Goal: Information Seeking & Learning: Learn about a topic

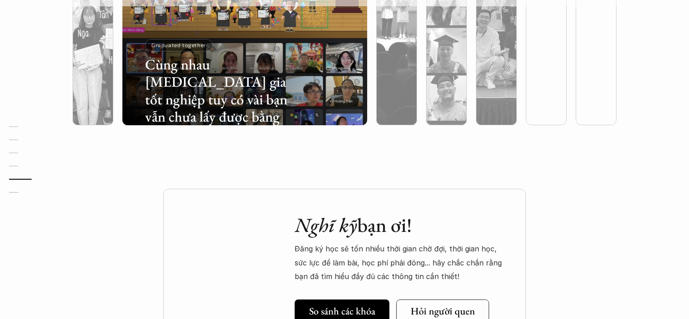
scroll to position [3271, 0]
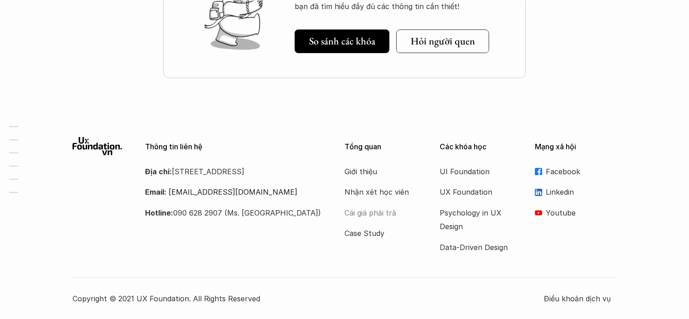
click at [381, 212] on p "Cái giá phải trả" at bounding box center [381, 213] width 73 height 14
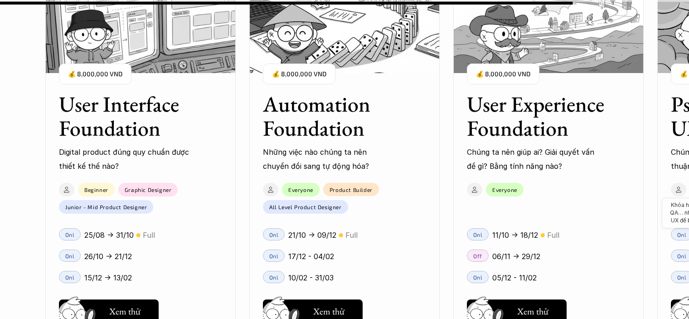
scroll to position [8199, 0]
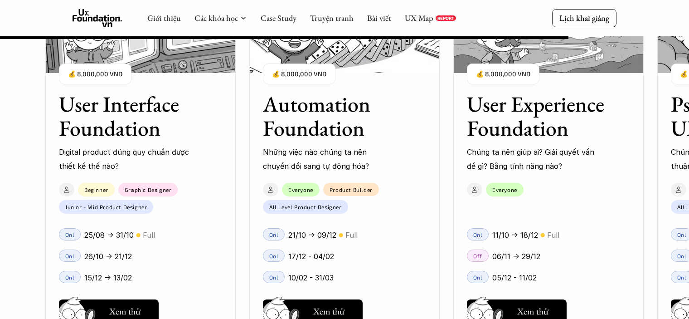
click at [474, 235] on p "Onl" at bounding box center [479, 234] width 10 height 6
click at [507, 81] on div "💰 8,000,000 VND" at bounding box center [503, 73] width 73 height 21
click at [493, 40] on img at bounding box center [549, 27] width 190 height 91
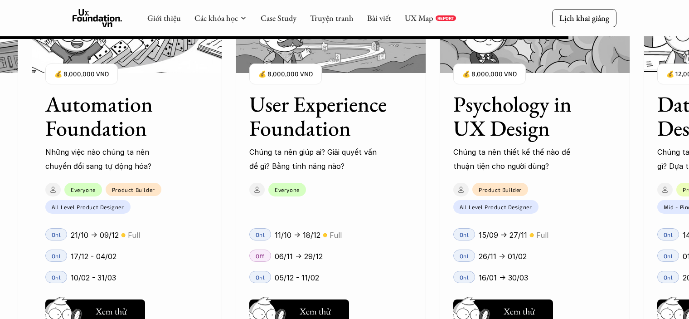
click at [312, 161] on p "Chúng ta nên giúp ai? Giải quyết vấn đề gì? Bằng tính năng nào?" at bounding box center [315, 159] width 132 height 28
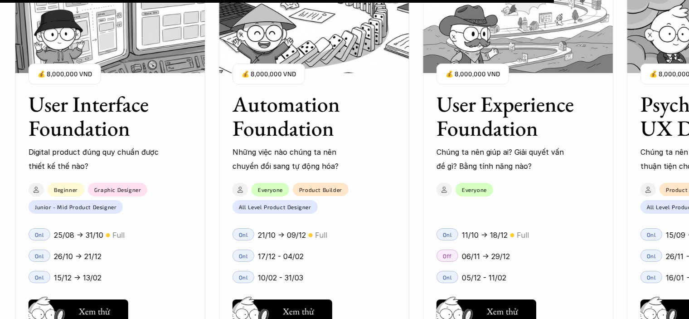
scroll to position [7995, 0]
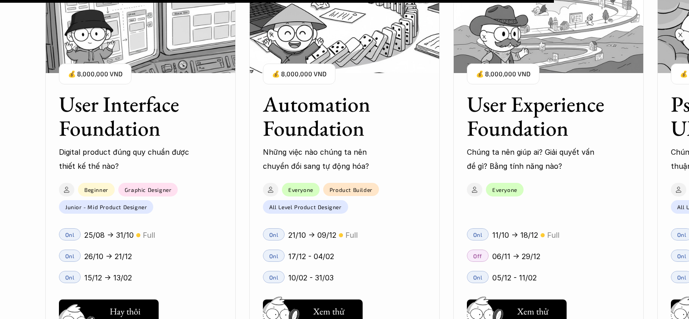
click at [94, 303] on img at bounding box center [78, 323] width 49 height 41
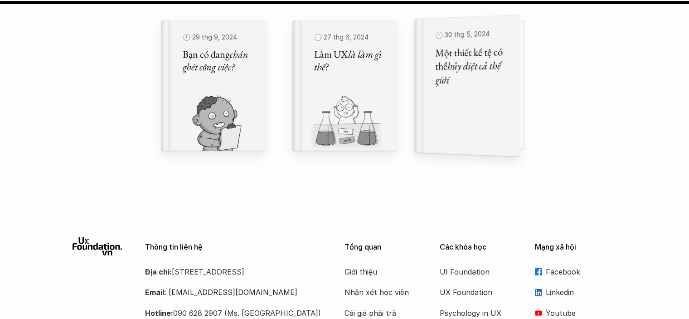
scroll to position [10444, 0]
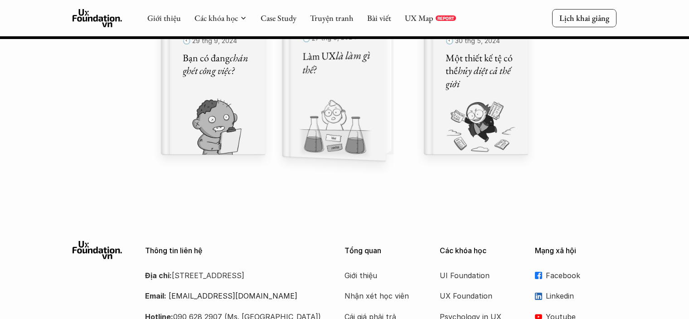
click at [358, 101] on img at bounding box center [328, 129] width 93 height 63
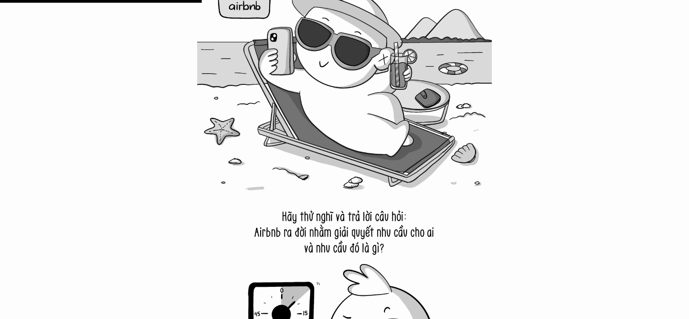
scroll to position [3084, 0]
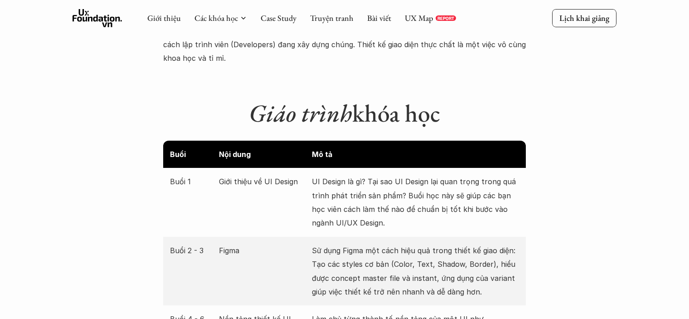
scroll to position [1252, 0]
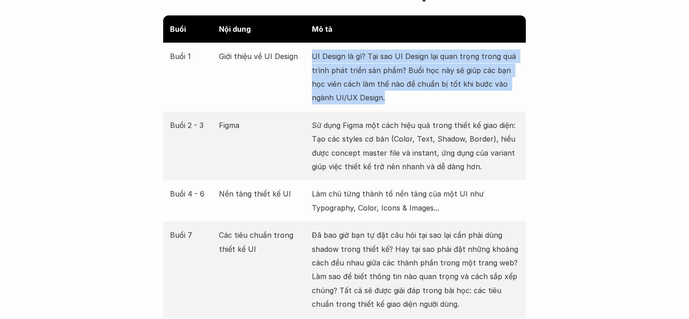
drag, startPoint x: 351, startPoint y: 41, endPoint x: 442, endPoint y: 90, distance: 103.5
click at [442, 90] on div "Buổi 1 Giới thiệu về UI Design UI Design là gì? Tại sao UI Design lại quan trọn…" at bounding box center [344, 77] width 363 height 69
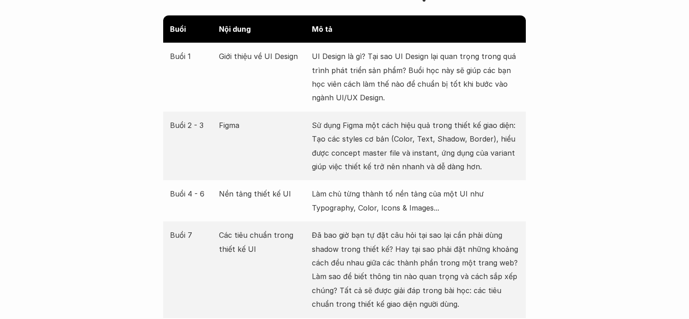
click at [335, 157] on p "Sử dụng Figma một cách hiệu quả trong thiết kế giao diện: Tạo các styles cơ bản…" at bounding box center [415, 145] width 207 height 55
